Goal: Find specific page/section: Find specific page/section

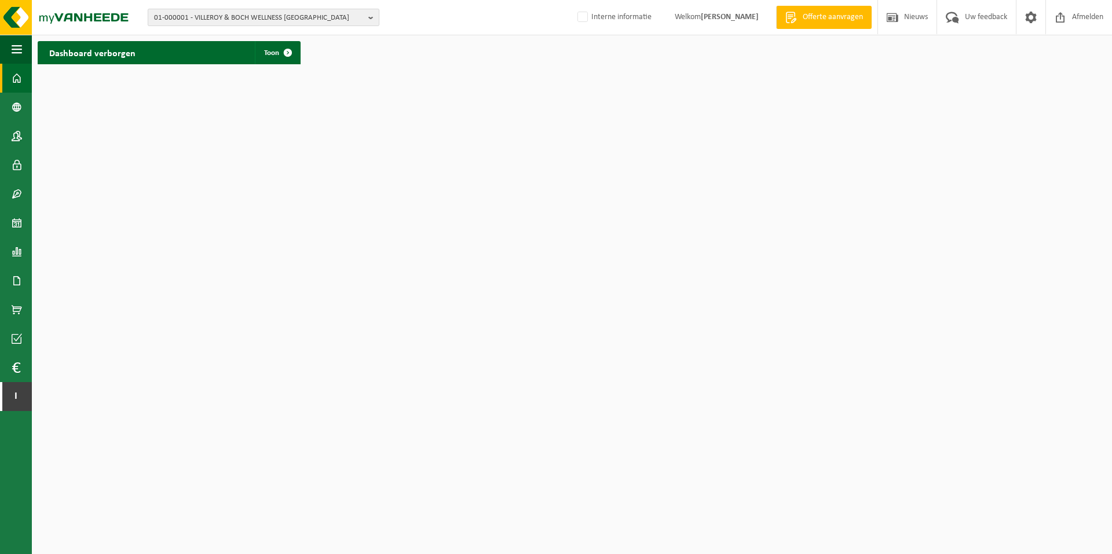
click at [182, 19] on span "01-000001 - VILLEROY & BOCH WELLNESS NV" at bounding box center [259, 17] width 210 height 17
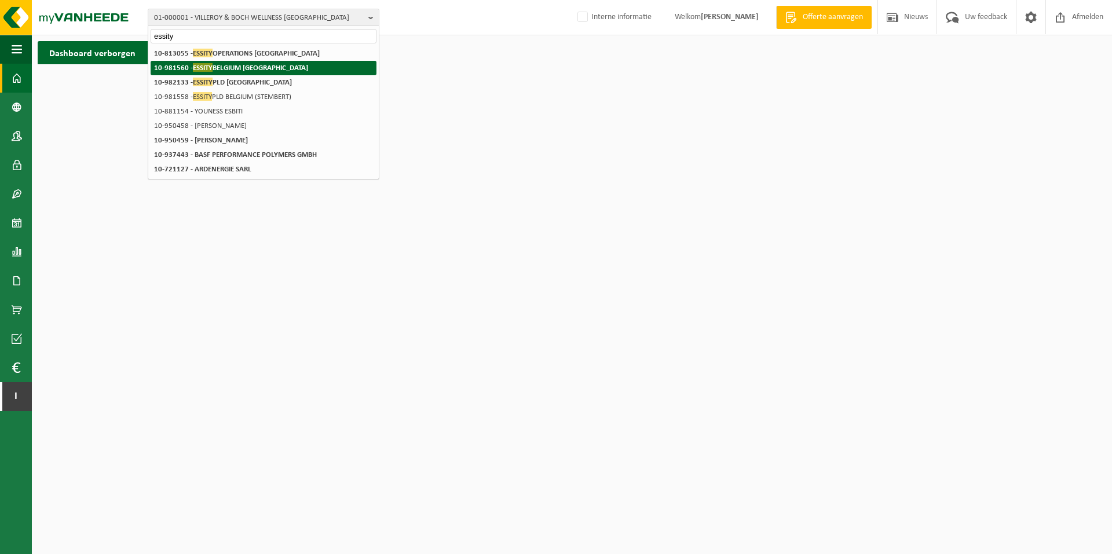
type input "essity"
click at [178, 67] on strong "10-981560 - ESSITY BELGIUM NV" at bounding box center [231, 67] width 154 height 9
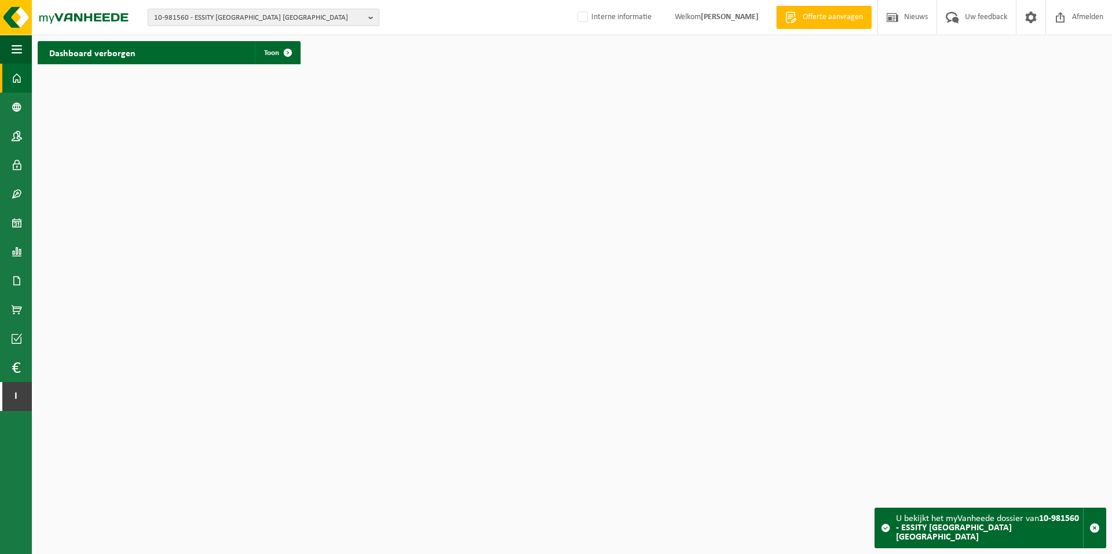
click at [258, 16] on span "10-981560 - ESSITY [GEOGRAPHIC_DATA] [GEOGRAPHIC_DATA]" at bounding box center [259, 17] width 210 height 17
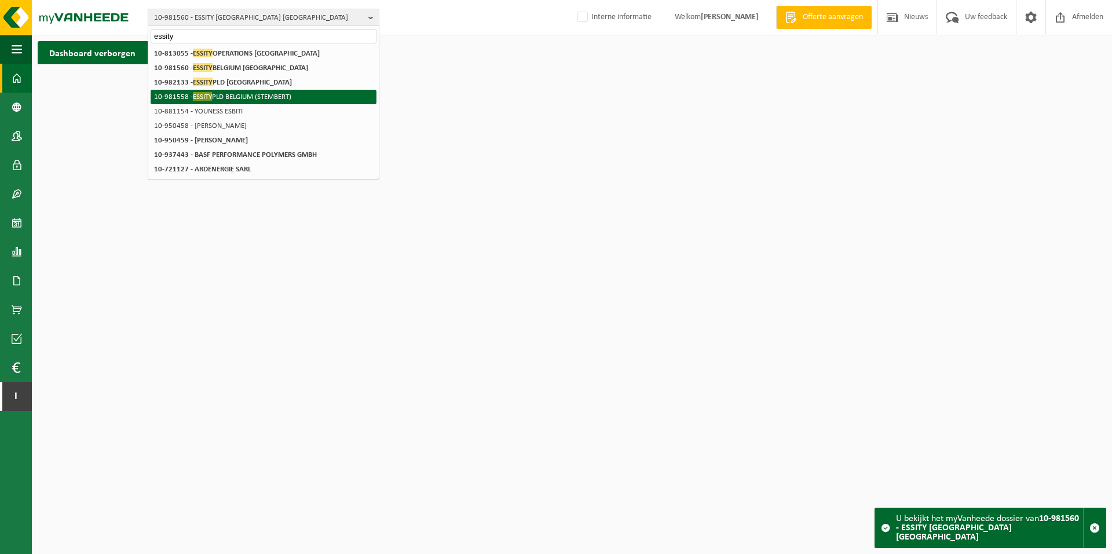
type input "essity"
click at [264, 92] on li "10-981558 - ESSITY PLD [GEOGRAPHIC_DATA] (STEMBERT)" at bounding box center [264, 97] width 226 height 14
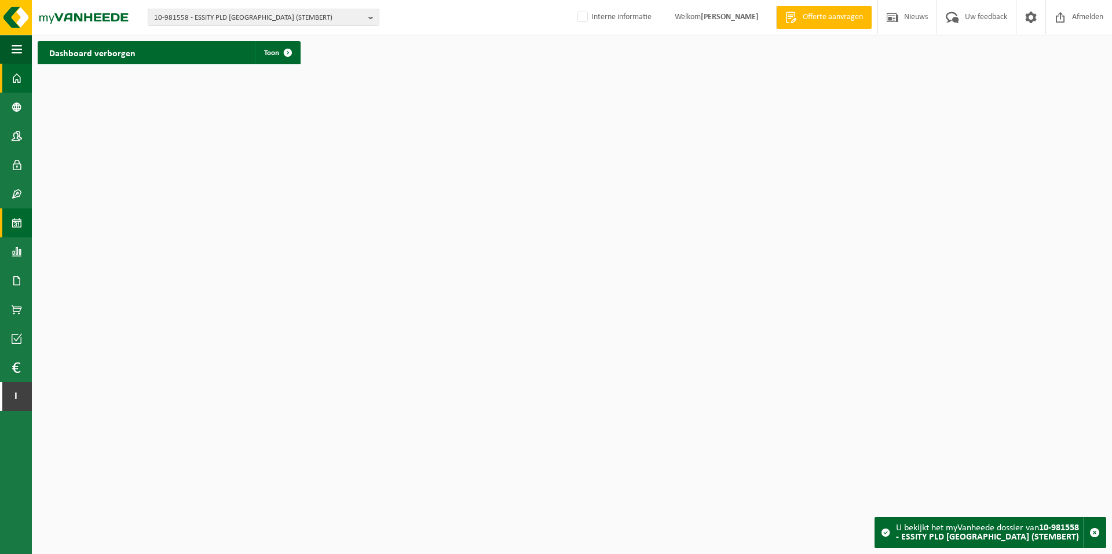
click at [25, 219] on link "Kalender" at bounding box center [16, 222] width 32 height 29
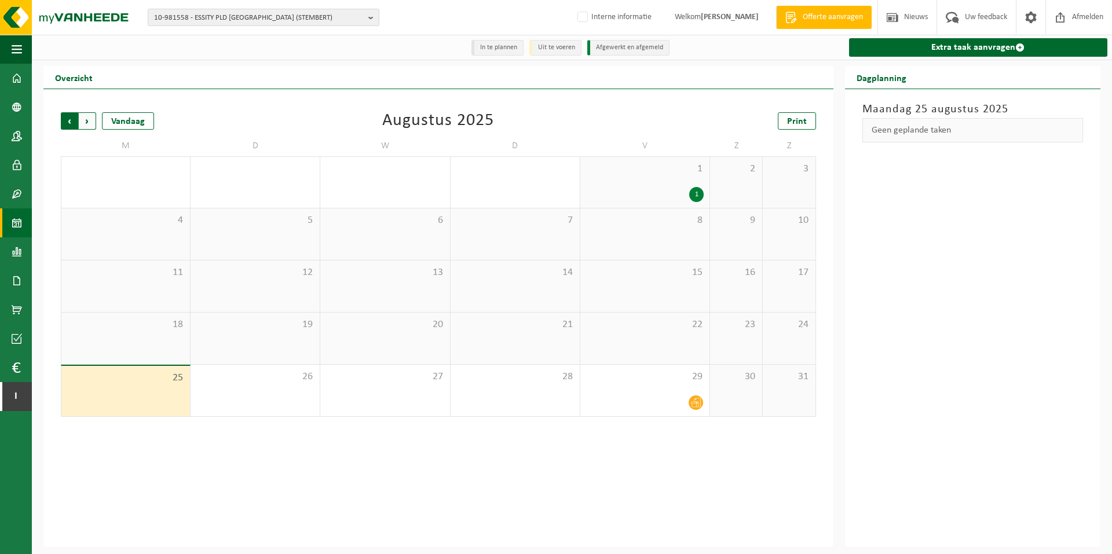
click at [91, 126] on span "Volgende" at bounding box center [87, 120] width 17 height 17
